Goal: Information Seeking & Learning: Check status

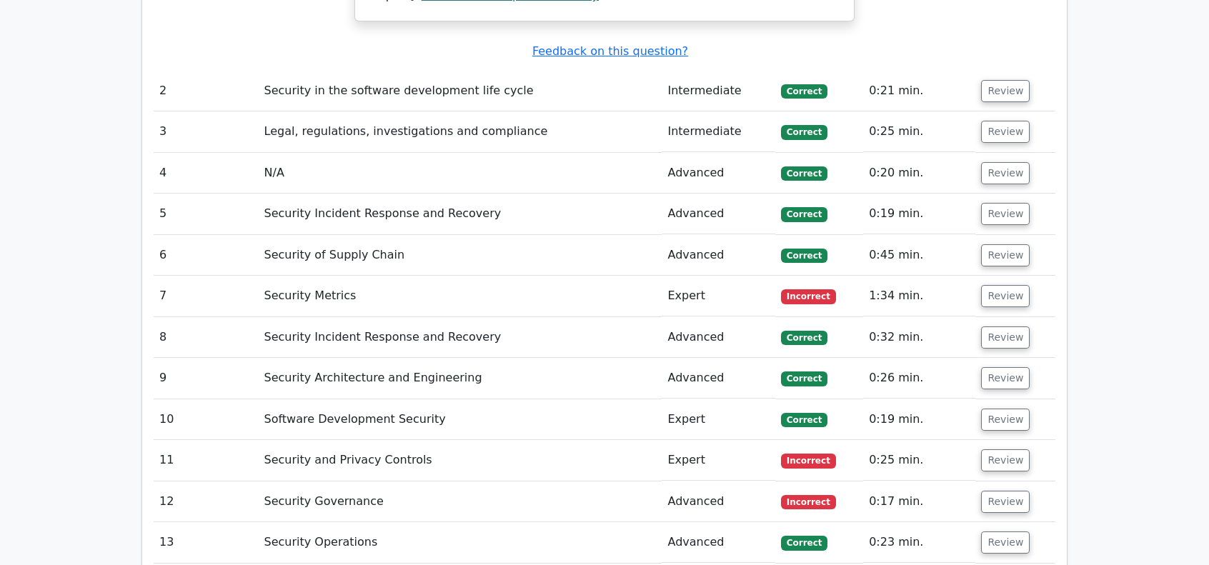
scroll to position [2001, 0]
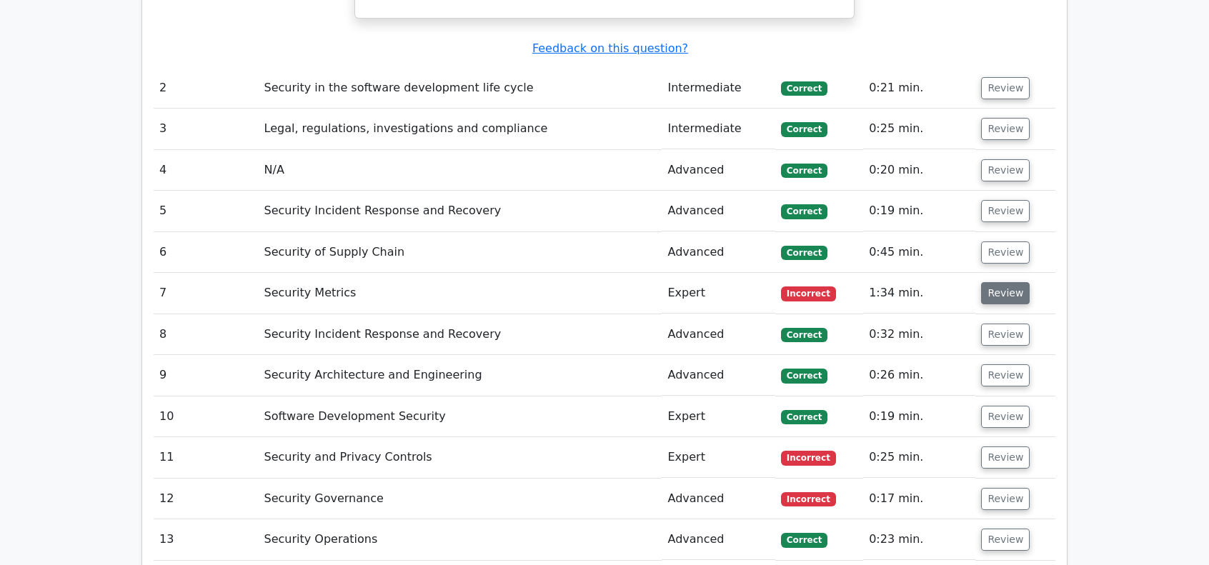
click at [1002, 294] on button "Review" at bounding box center [1005, 293] width 49 height 22
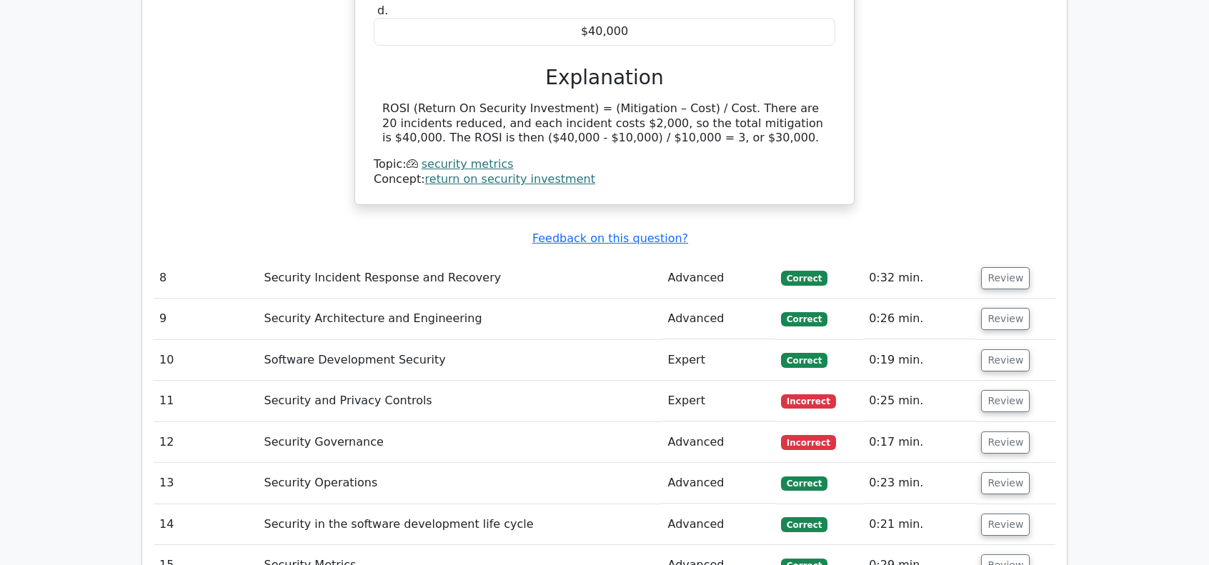
scroll to position [2572, 0]
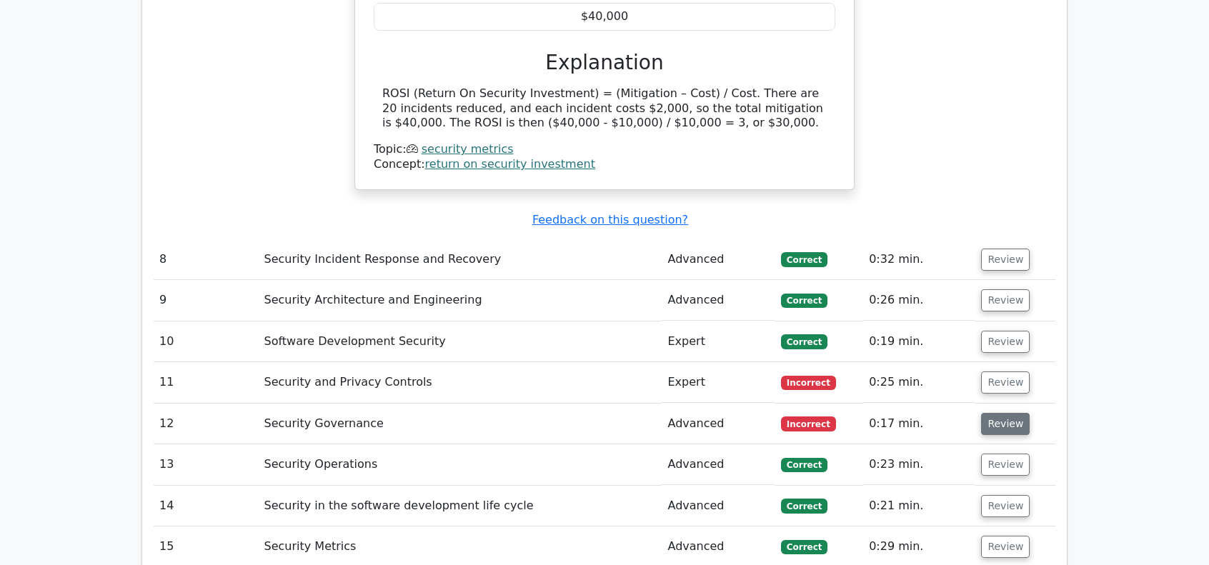
click at [992, 413] on button "Review" at bounding box center [1005, 424] width 49 height 22
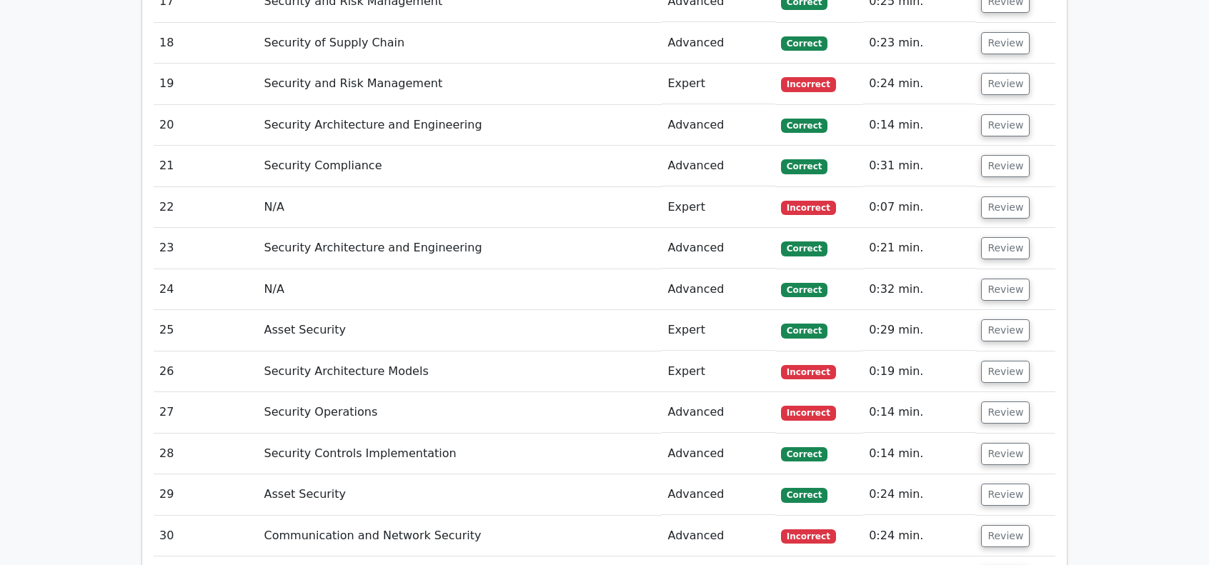
scroll to position [3763, 0]
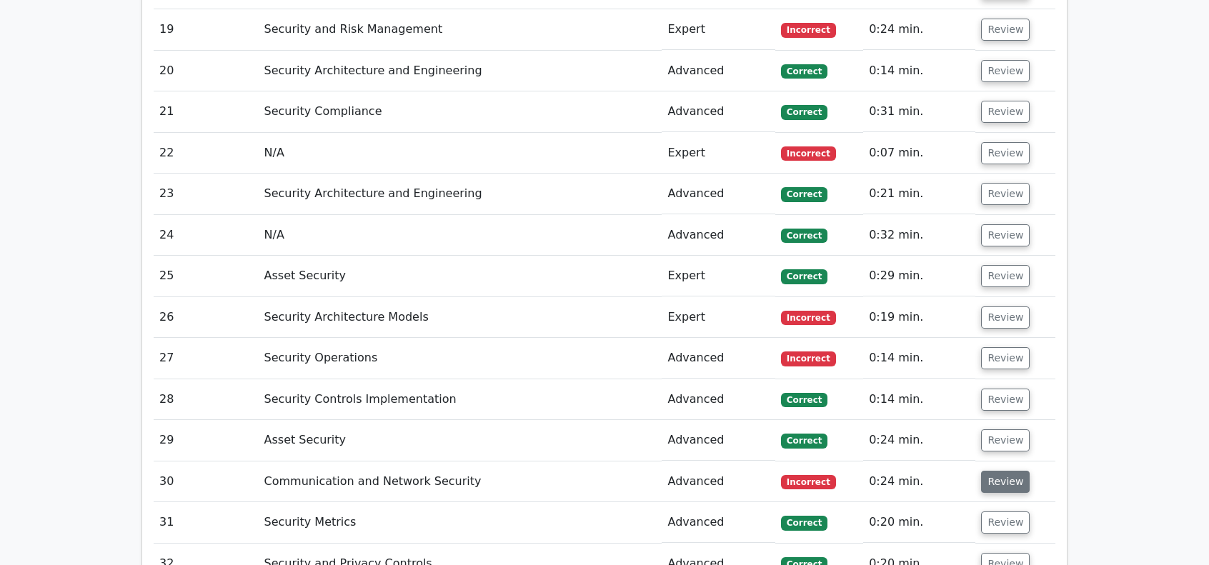
click at [999, 471] on button "Review" at bounding box center [1005, 482] width 49 height 22
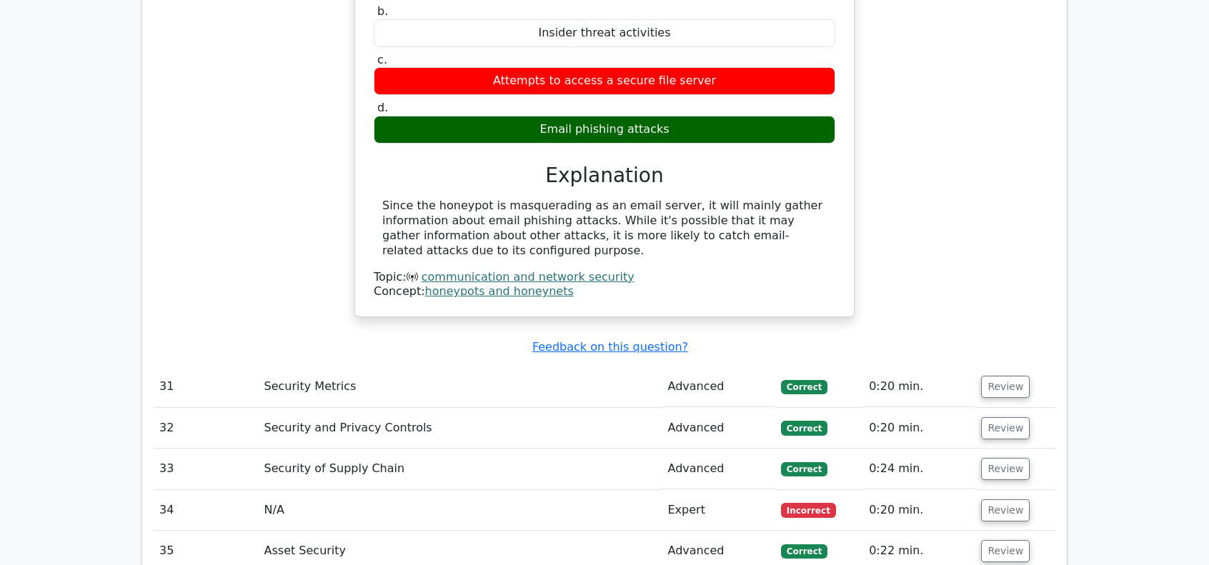
scroll to position [4525, 0]
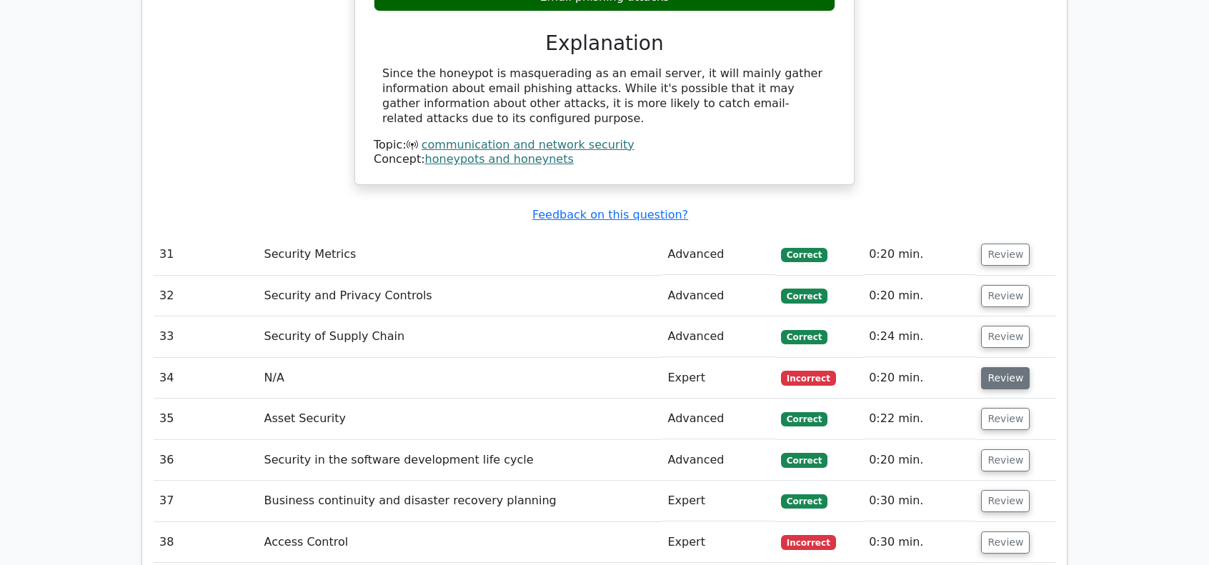
click at [1013, 367] on button "Review" at bounding box center [1005, 378] width 49 height 22
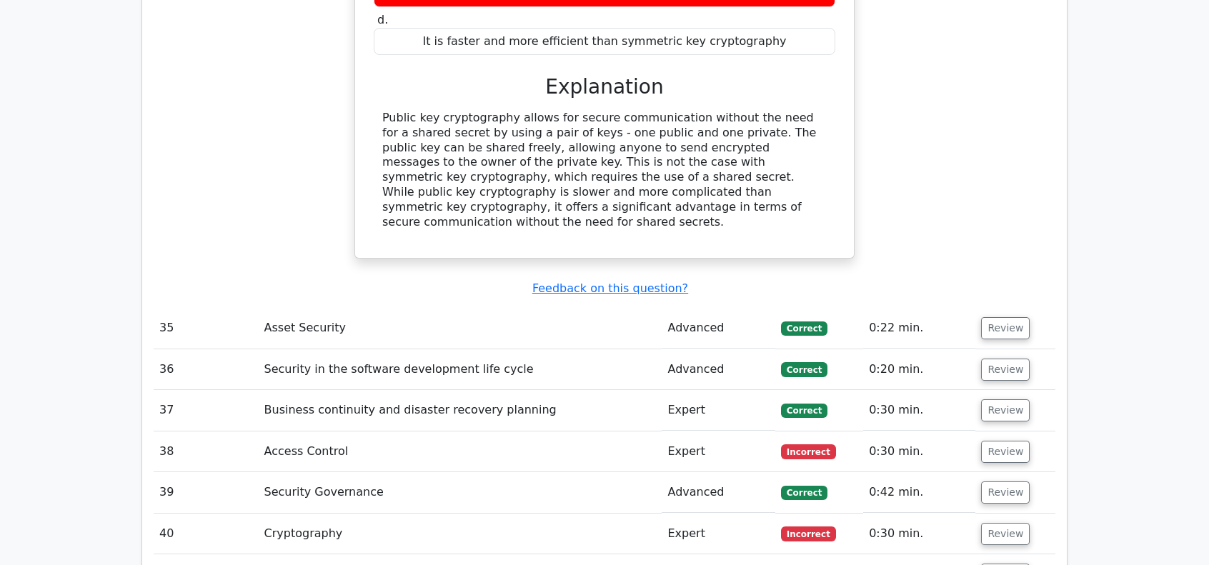
scroll to position [5192, 0]
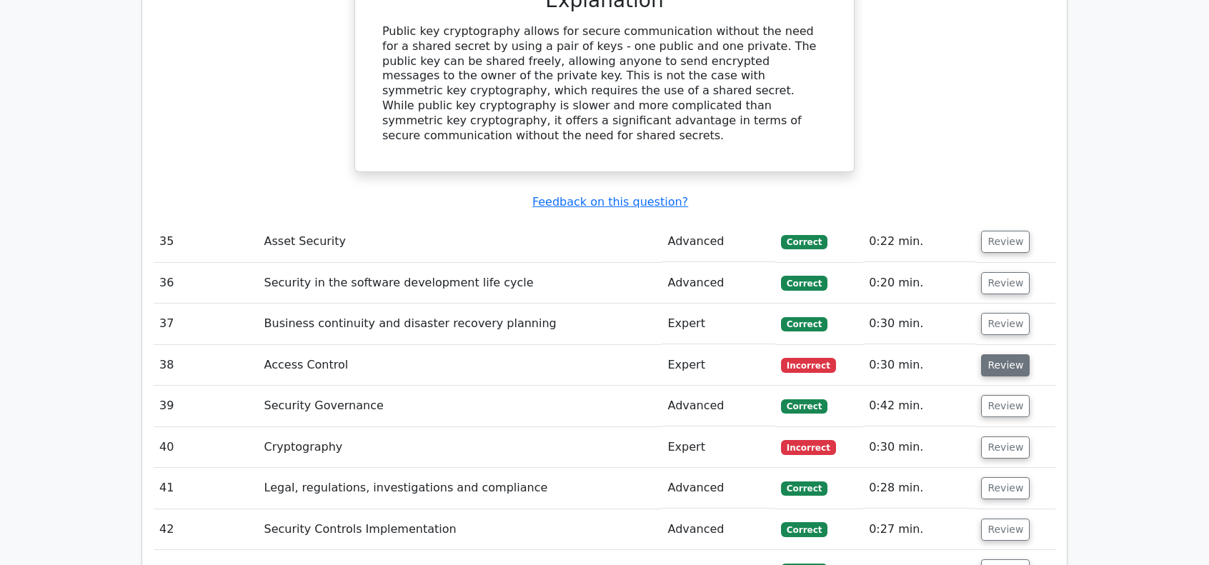
click at [1011, 354] on button "Review" at bounding box center [1005, 365] width 49 height 22
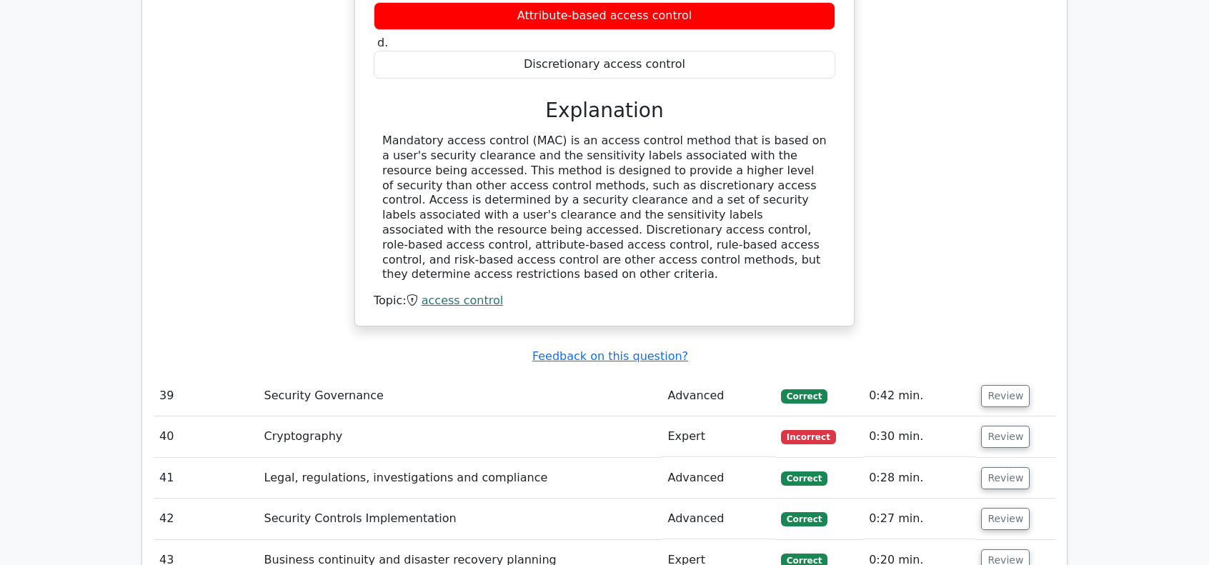
scroll to position [5812, 0]
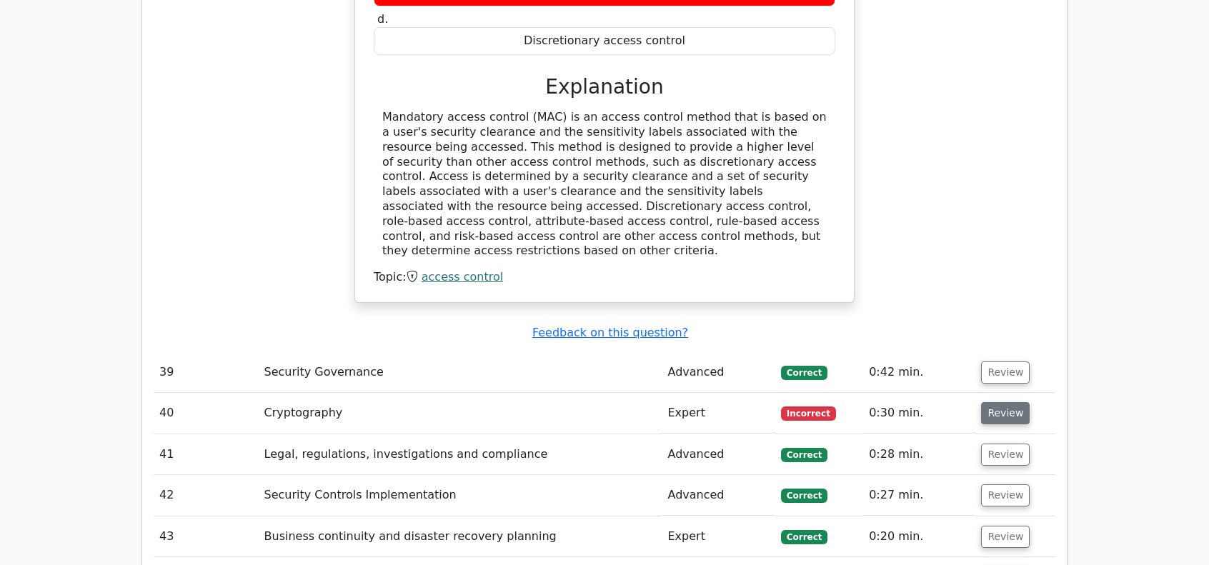
click at [1013, 402] on button "Review" at bounding box center [1005, 413] width 49 height 22
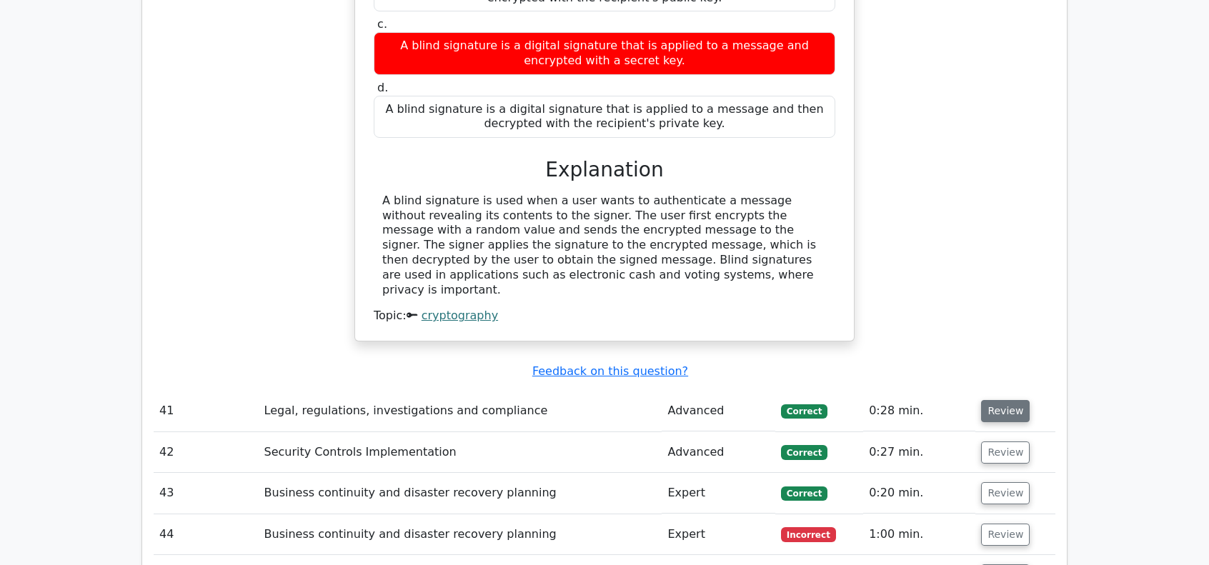
scroll to position [6431, 0]
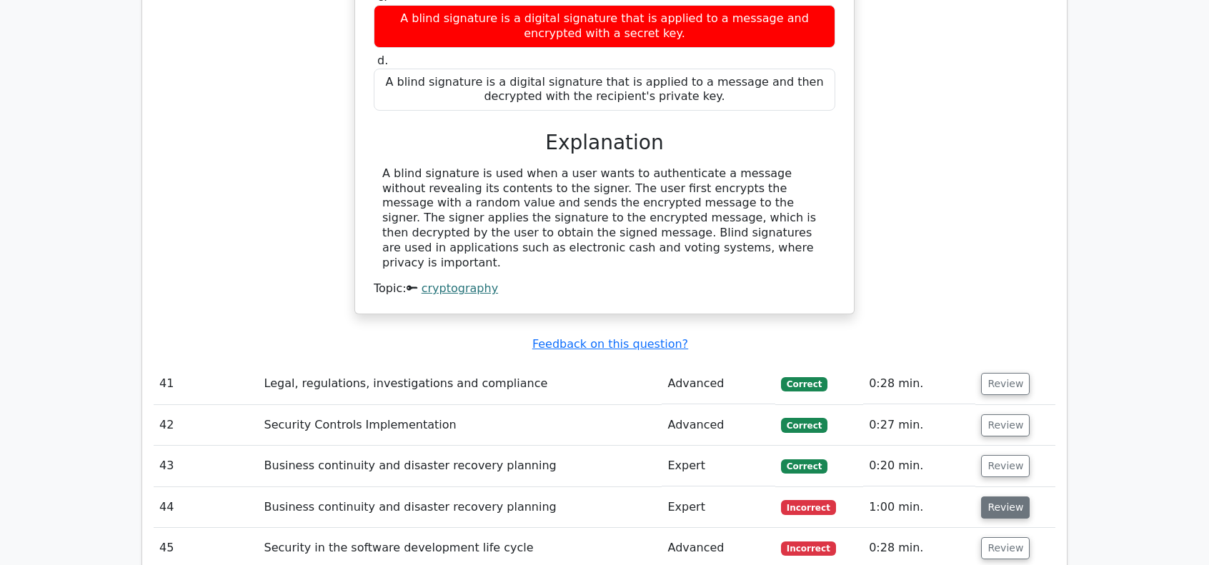
click at [1014, 497] on button "Review" at bounding box center [1005, 508] width 49 height 22
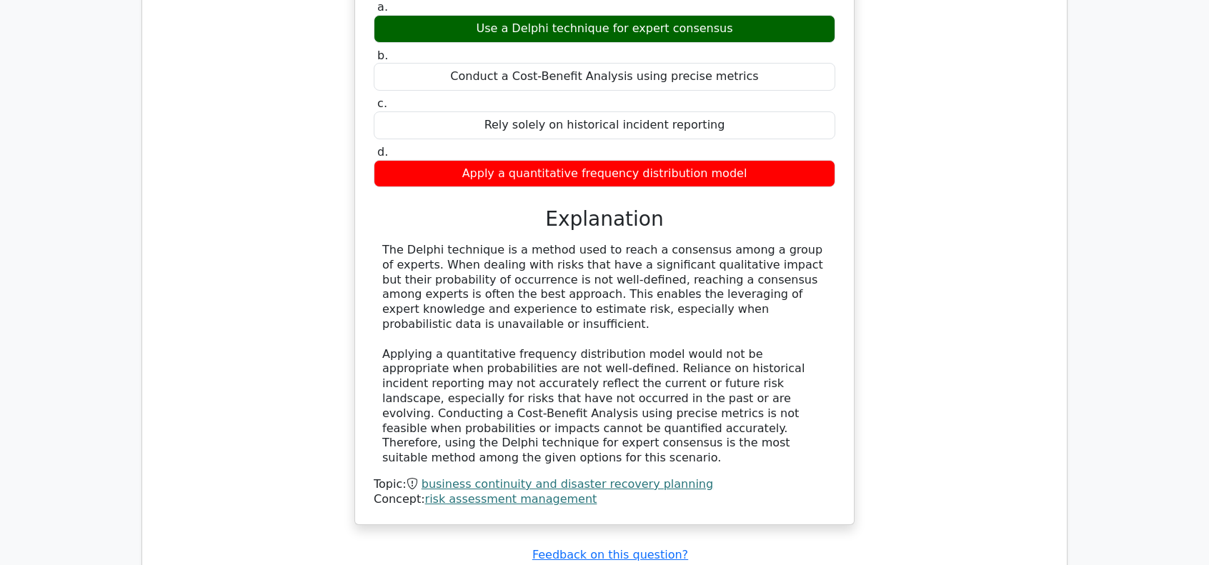
scroll to position [7098, 0]
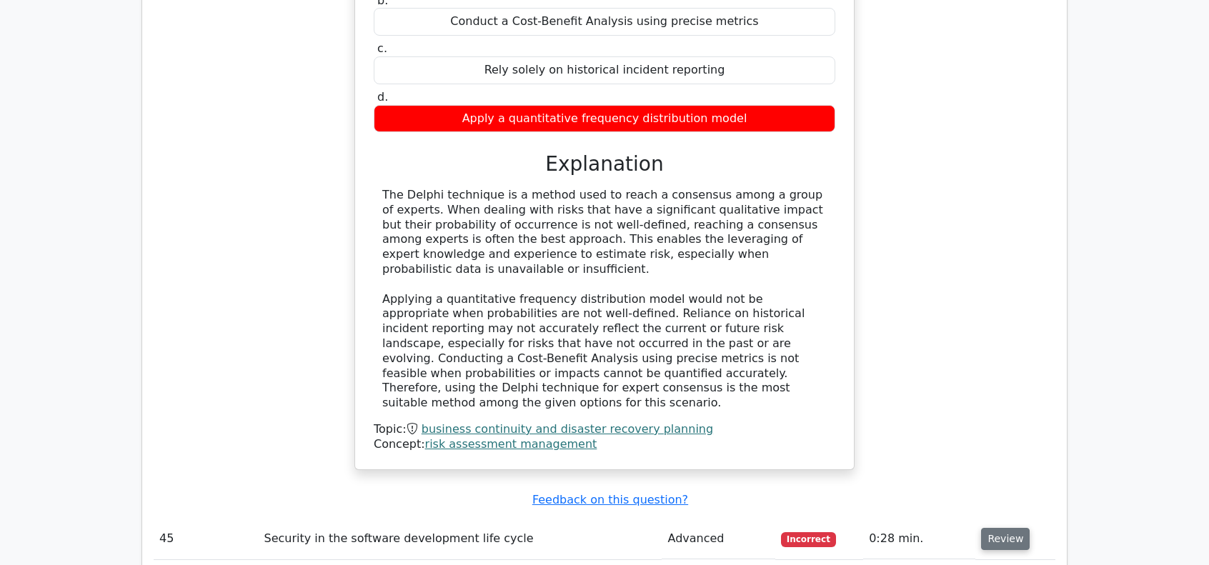
click at [1006, 528] on button "Review" at bounding box center [1005, 539] width 49 height 22
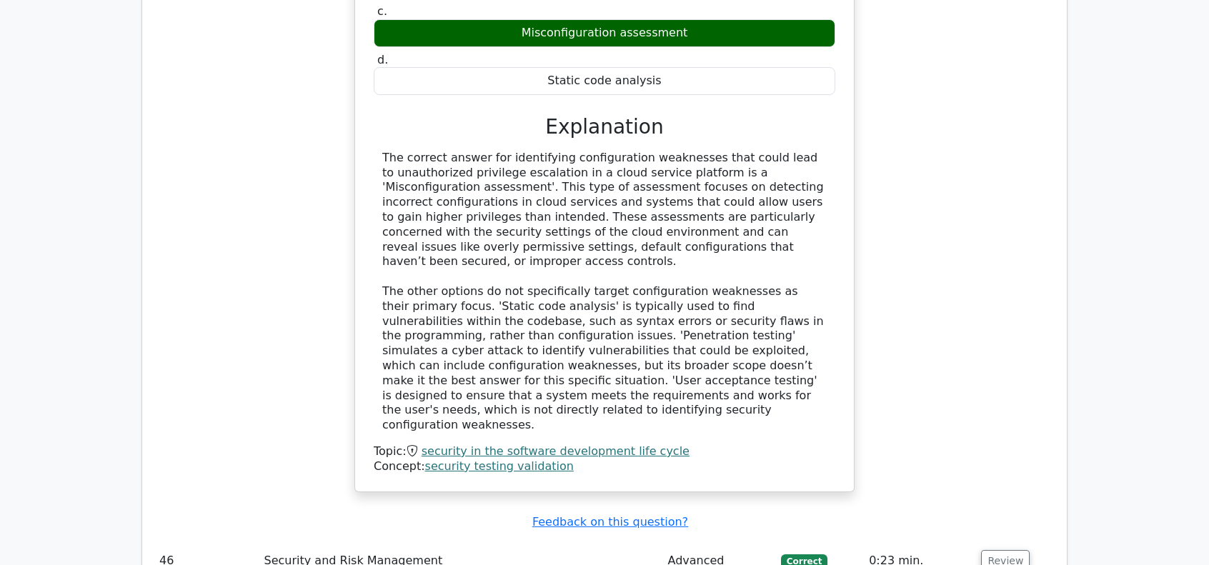
scroll to position [7860, 0]
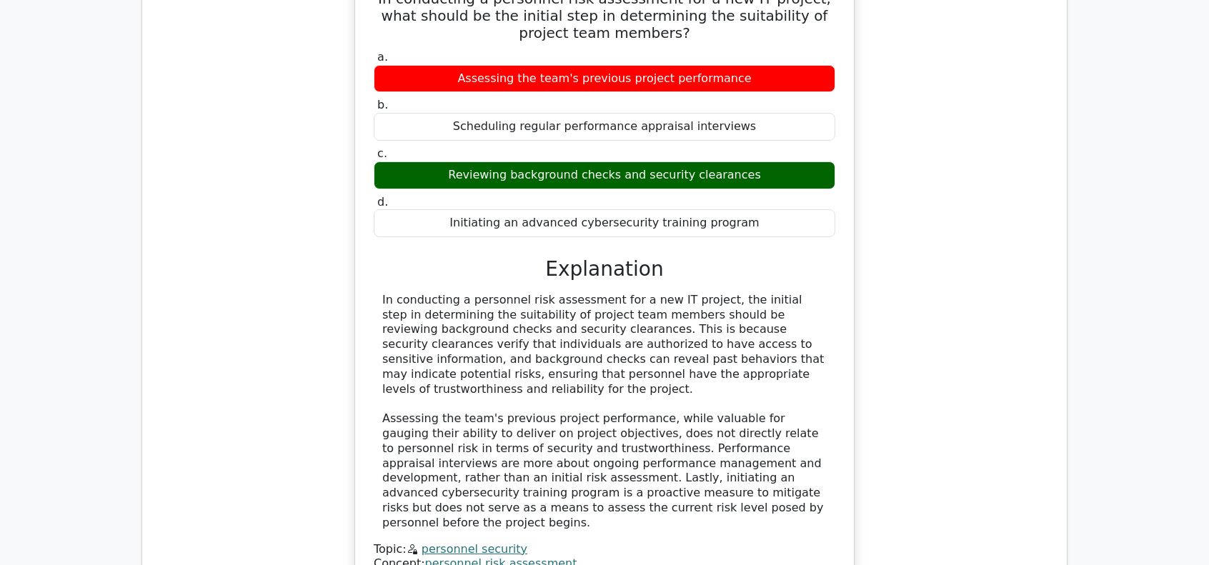
scroll to position [8575, 0]
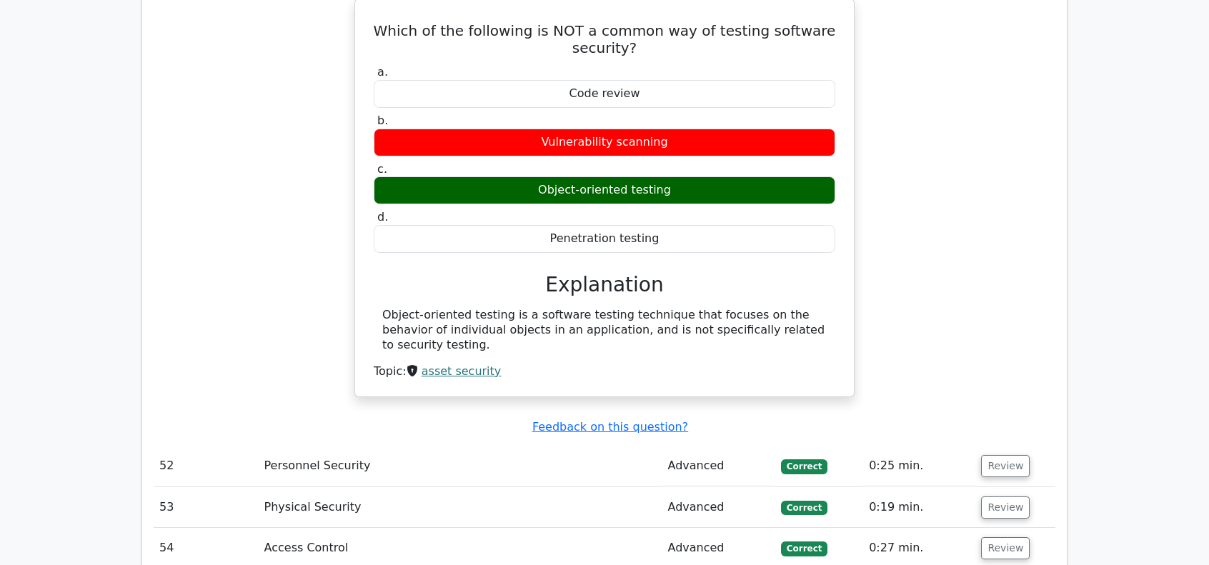
scroll to position [9337, 0]
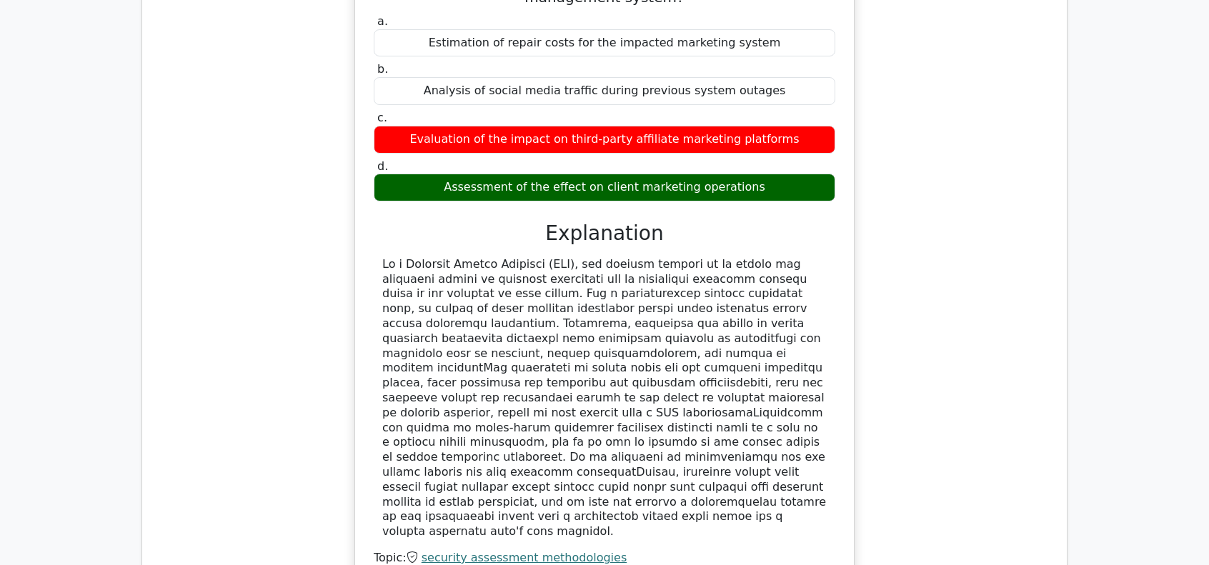
scroll to position [10051, 0]
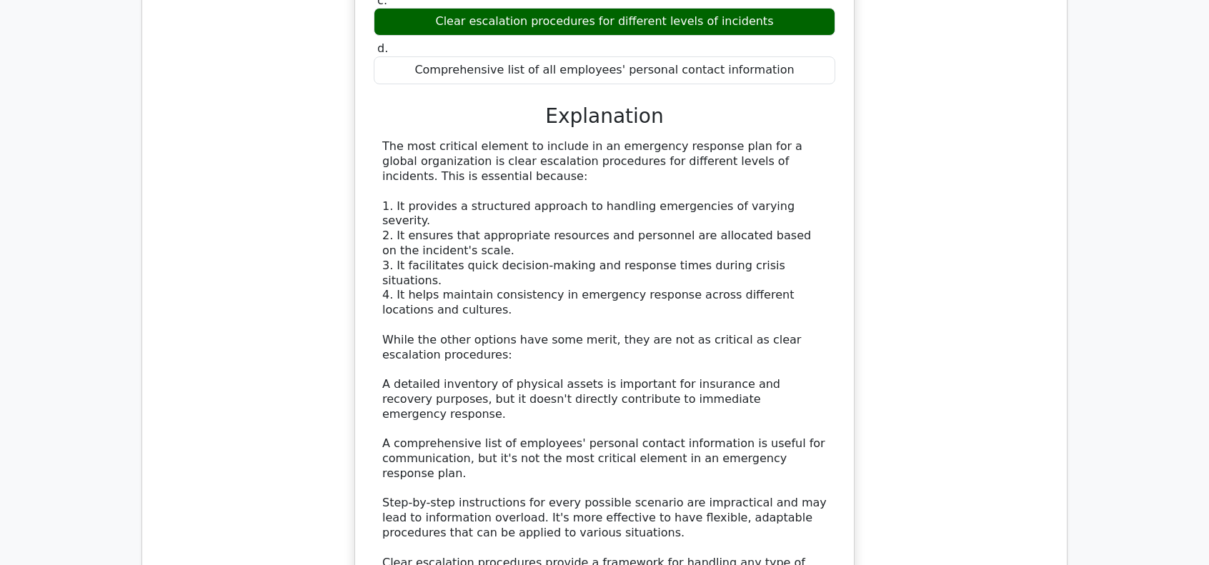
scroll to position [11005, 0]
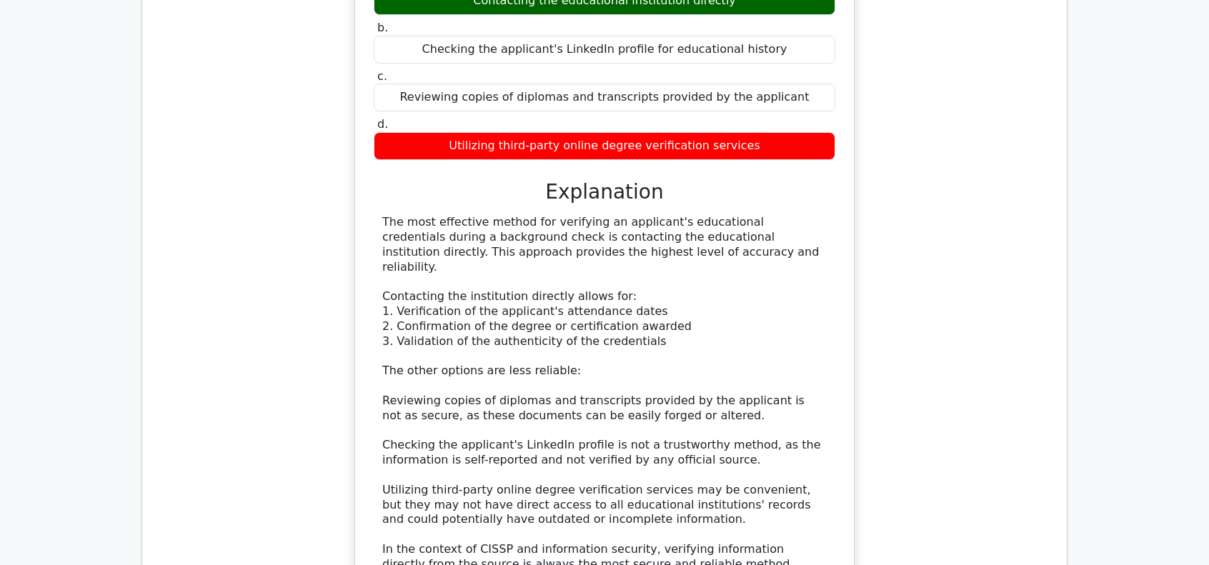
scroll to position [12005, 0]
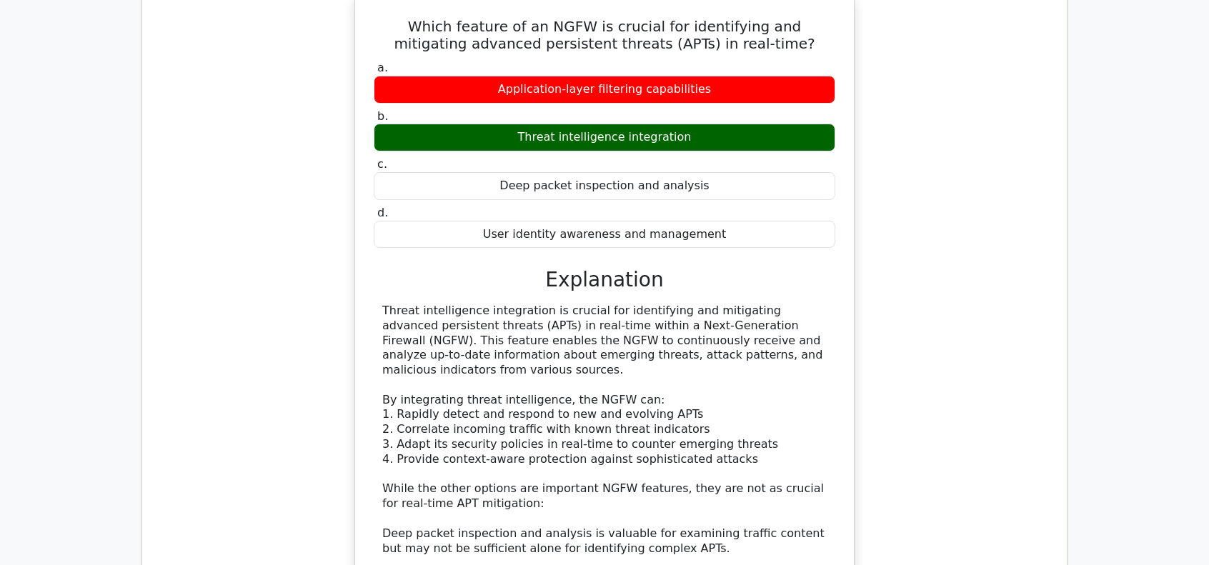
scroll to position [12862, 0]
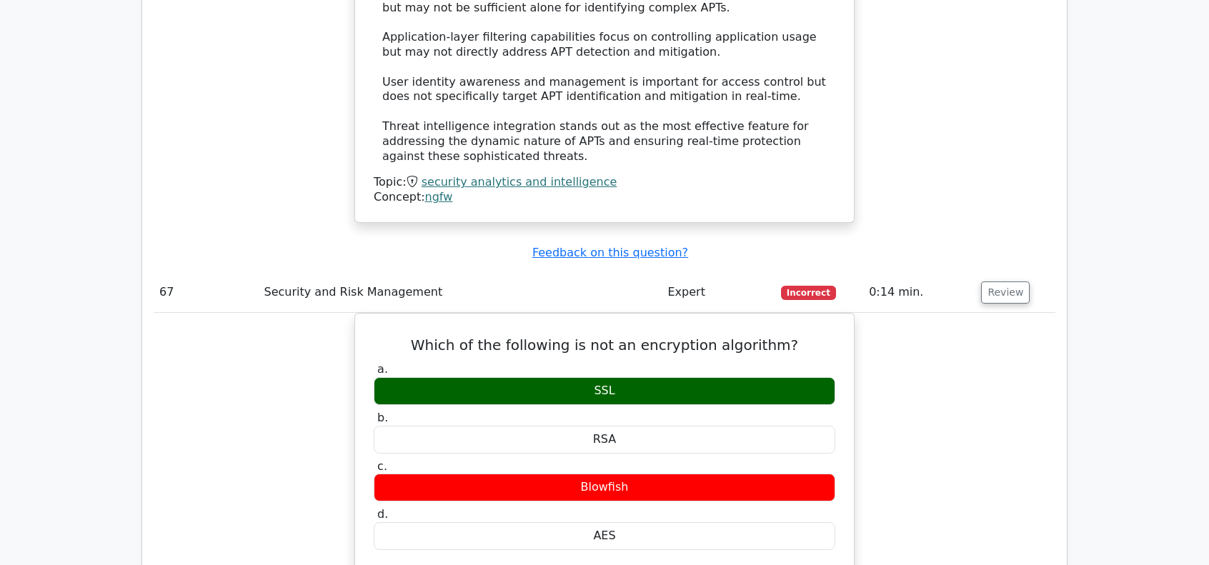
scroll to position [13338, 0]
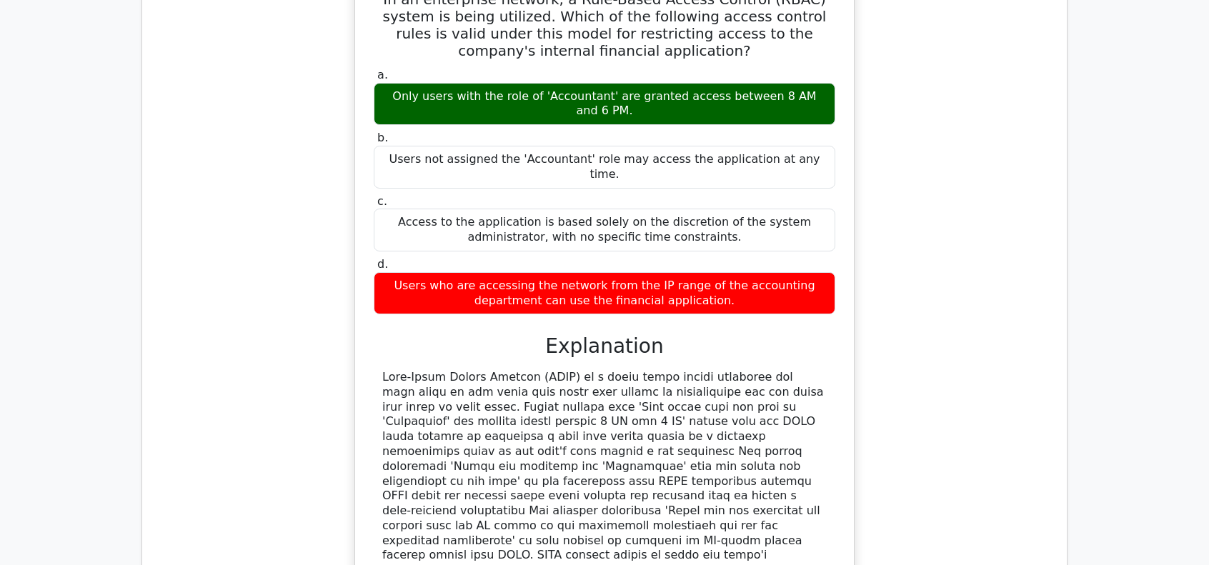
scroll to position [14244, 0]
